Goal: Check status: Check status

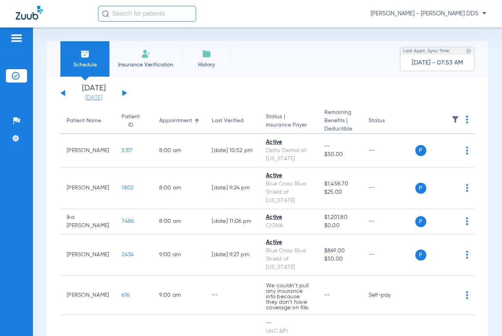
click at [93, 96] on link "[DATE]" at bounding box center [93, 98] width 47 height 8
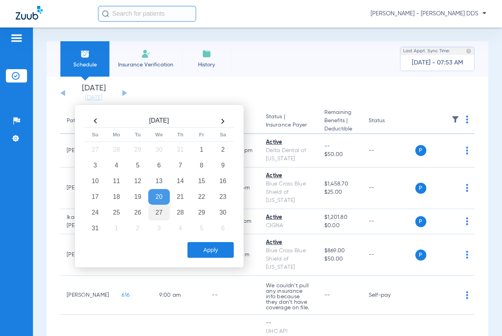
click at [158, 207] on td "27" at bounding box center [158, 213] width 21 height 16
click at [220, 248] on button "Apply" at bounding box center [211, 250] width 46 height 16
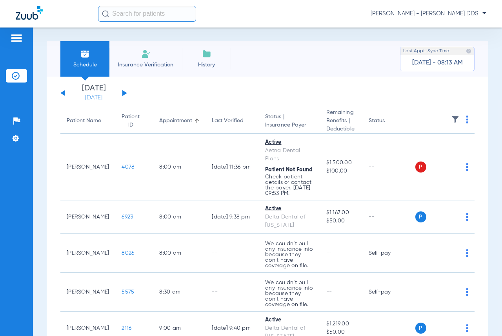
click at [102, 96] on link "[DATE]" at bounding box center [93, 98] width 47 height 8
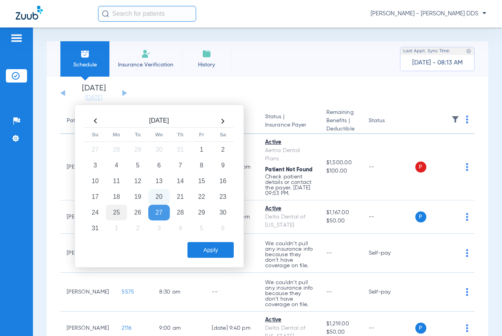
click at [115, 213] on td "25" at bounding box center [116, 213] width 21 height 16
click at [227, 253] on button "Apply" at bounding box center [211, 250] width 46 height 16
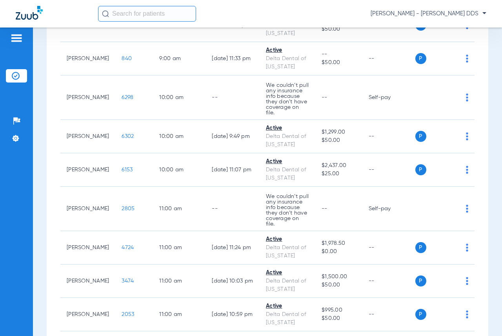
scroll to position [314, 0]
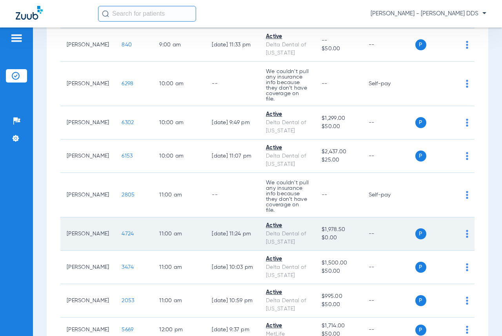
click at [122, 231] on span "4724" at bounding box center [128, 233] width 12 height 5
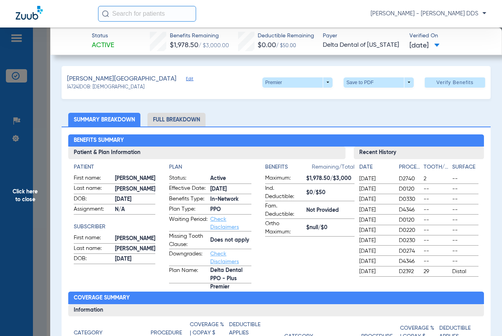
click at [20, 203] on span "Click here to close" at bounding box center [25, 195] width 50 height 336
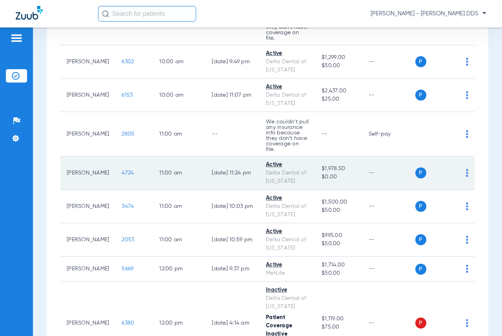
scroll to position [432, 0]
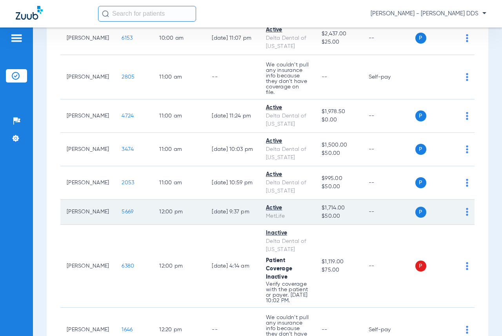
click at [122, 209] on span "5669" at bounding box center [128, 211] width 12 height 5
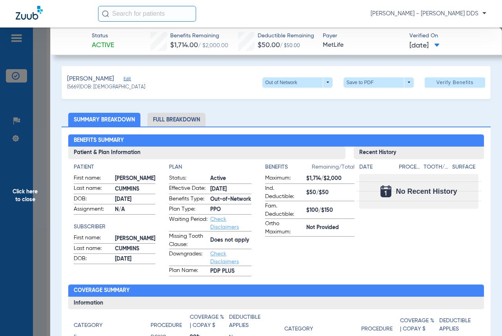
click at [35, 186] on span "Click here to close" at bounding box center [25, 195] width 50 height 336
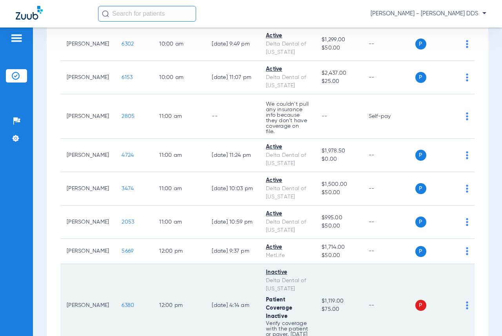
scroll to position [353, 0]
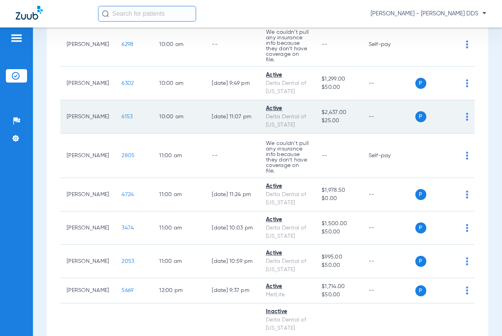
click at [122, 114] on span "6153" at bounding box center [127, 116] width 11 height 5
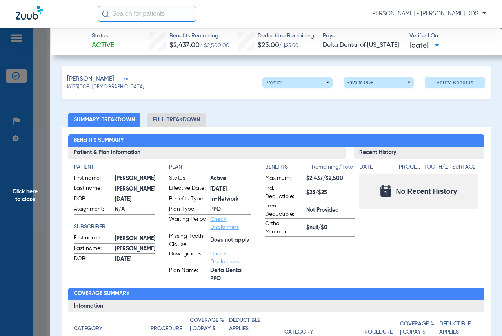
click at [2, 216] on span "Click here to close" at bounding box center [25, 195] width 50 height 336
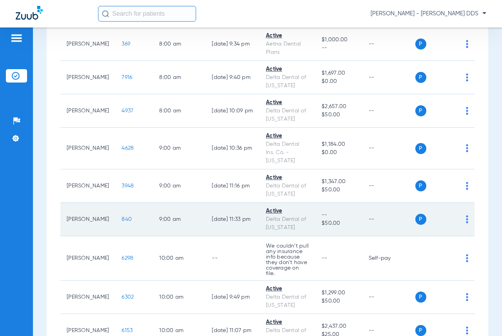
scroll to position [22, 0]
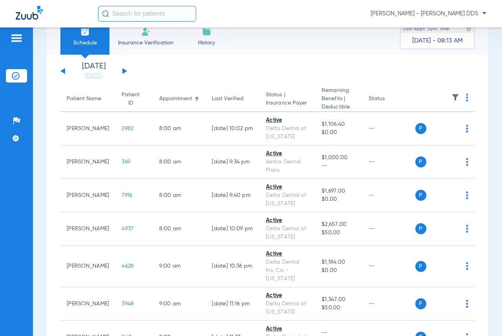
drag, startPoint x: 105, startPoint y: 75, endPoint x: 111, endPoint y: 87, distance: 13.9
click at [105, 75] on link "[DATE]" at bounding box center [93, 76] width 47 height 8
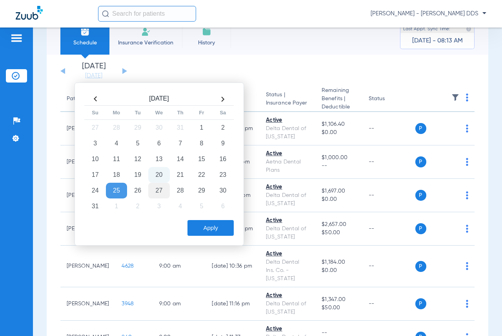
click at [159, 189] on td "27" at bounding box center [158, 191] width 21 height 16
click at [210, 227] on button "Apply" at bounding box center [211, 228] width 46 height 16
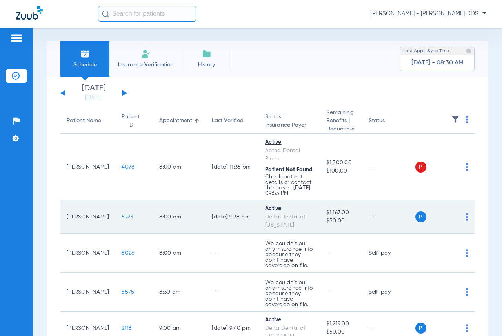
click at [122, 219] on span "6923" at bounding box center [127, 216] width 11 height 5
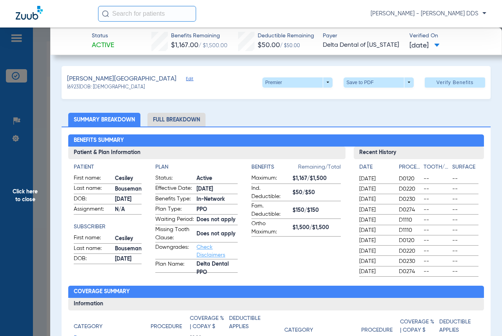
scroll to position [196, 0]
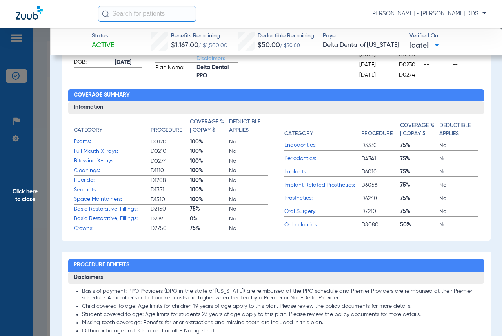
click at [31, 185] on span "Click here to close" at bounding box center [25, 195] width 50 height 336
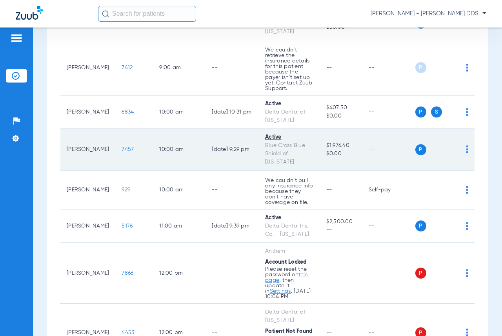
scroll to position [314, 0]
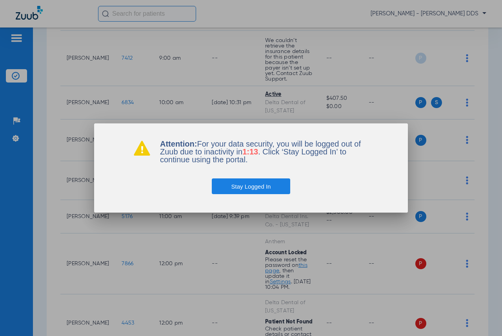
click at [234, 190] on button "Stay Logged In" at bounding box center [251, 186] width 79 height 16
click at [256, 186] on button "Stay Logged In" at bounding box center [251, 186] width 79 height 16
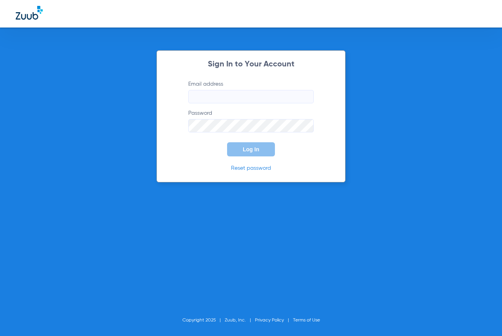
type input "[EMAIL_ADDRESS][DOMAIN_NAME]"
click at [237, 146] on button "Log In" at bounding box center [251, 149] width 48 height 14
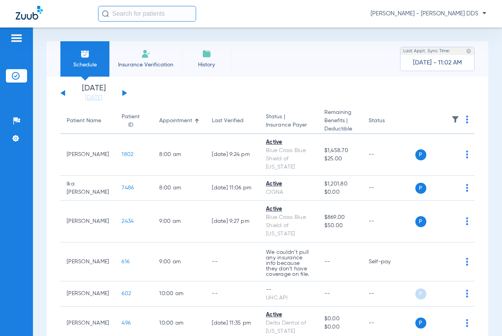
click at [97, 93] on li "[DATE] [DATE]" at bounding box center [93, 92] width 47 height 17
click at [96, 96] on link "[DATE]" at bounding box center [93, 98] width 47 height 8
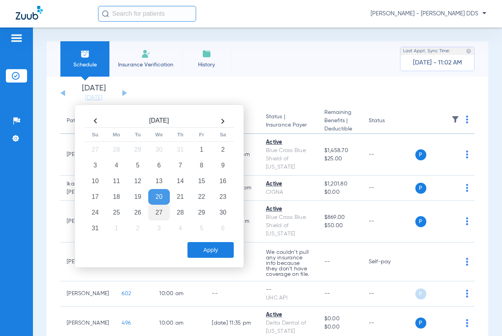
click at [157, 208] on td "27" at bounding box center [158, 213] width 21 height 16
click at [199, 252] on button "Apply" at bounding box center [211, 250] width 46 height 16
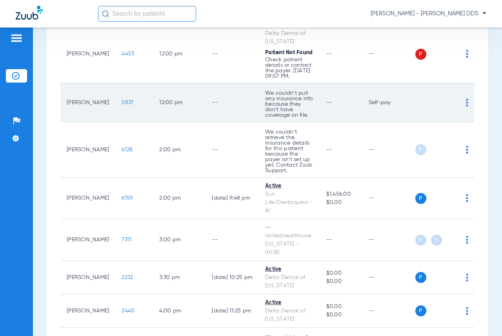
scroll to position [663, 0]
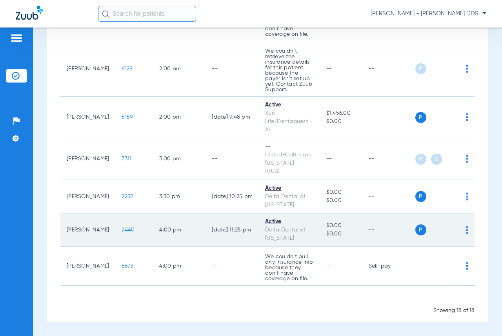
click at [122, 231] on span "2440" at bounding box center [128, 229] width 13 height 5
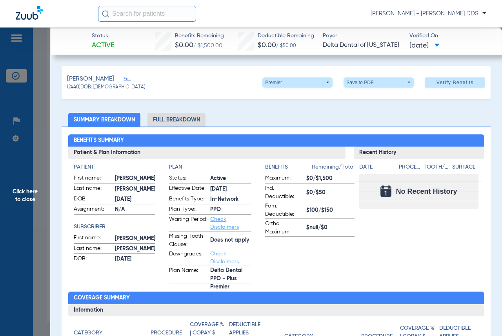
click at [11, 212] on span "Click here to close" at bounding box center [25, 195] width 50 height 336
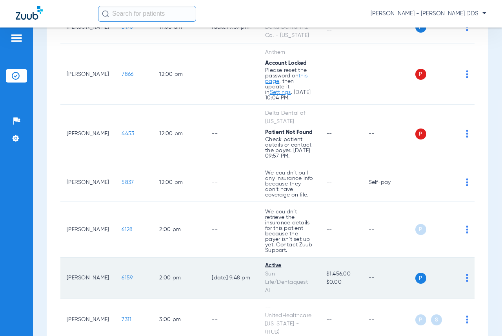
scroll to position [546, 0]
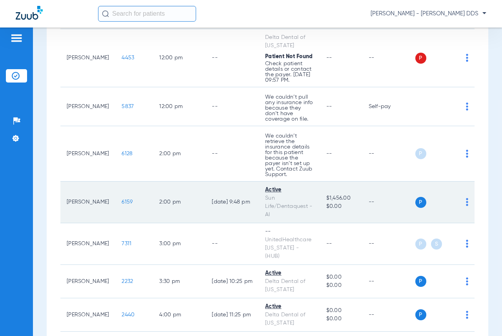
click at [122, 205] on span "6159" at bounding box center [127, 201] width 11 height 5
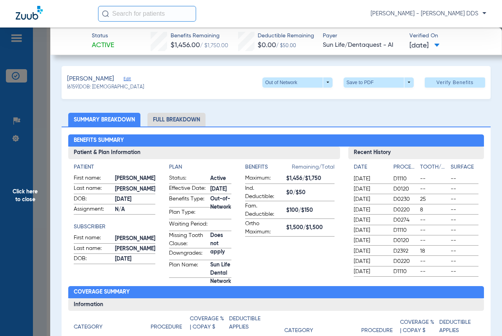
click at [23, 201] on span "Click here to close" at bounding box center [25, 195] width 50 height 336
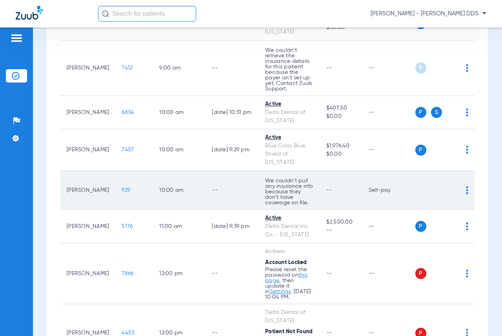
scroll to position [232, 0]
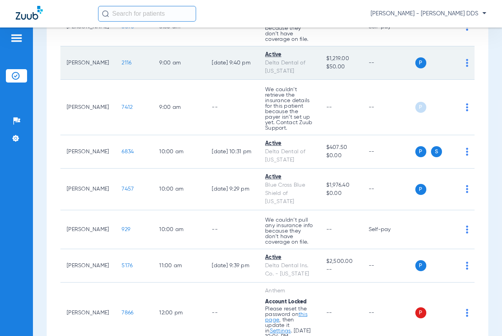
click at [122, 66] on span "2116" at bounding box center [127, 62] width 10 height 5
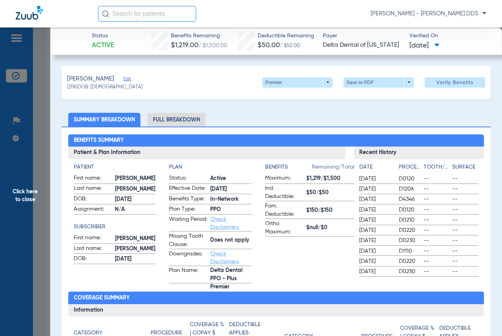
click at [28, 194] on span "Click here to close" at bounding box center [25, 195] width 50 height 336
